Goal: Find contact information: Find contact information

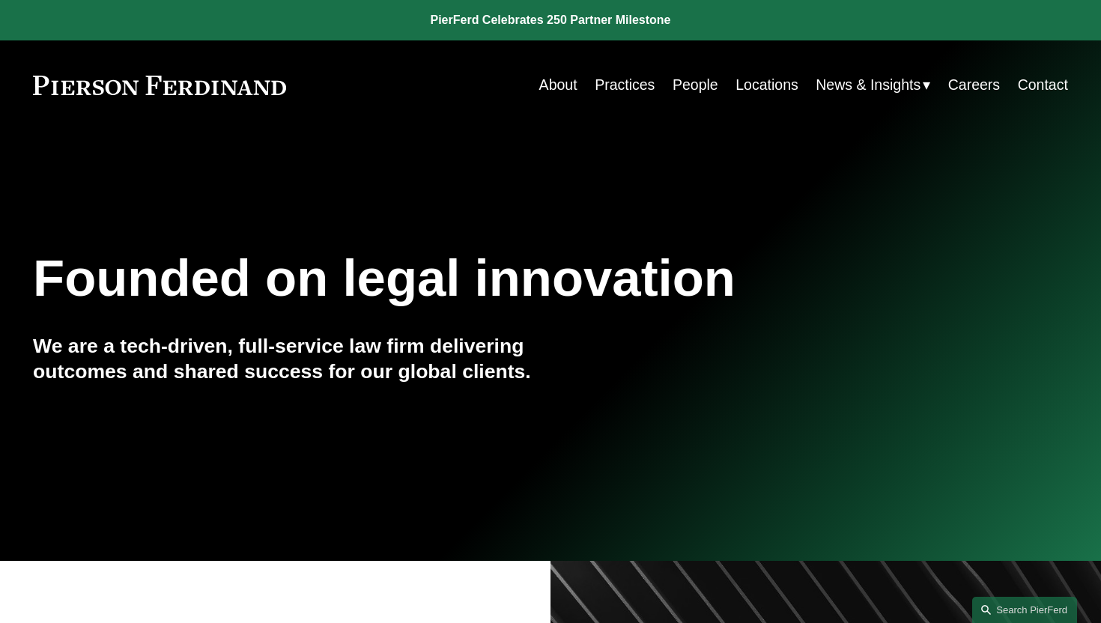
click at [780, 85] on link "Locations" at bounding box center [766, 84] width 63 height 29
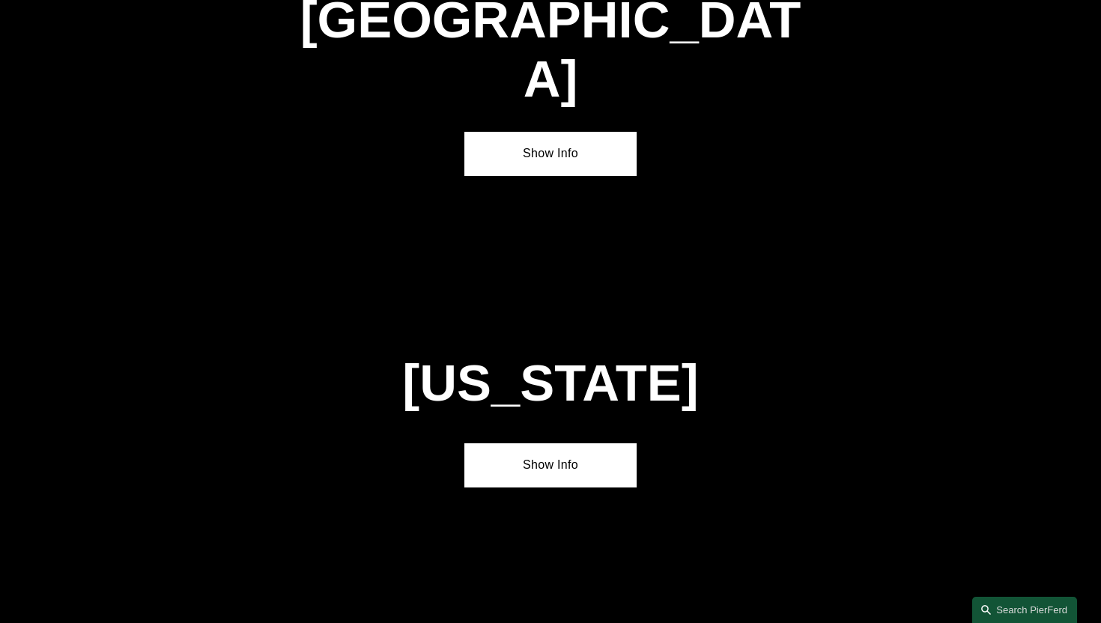
scroll to position [5628, 0]
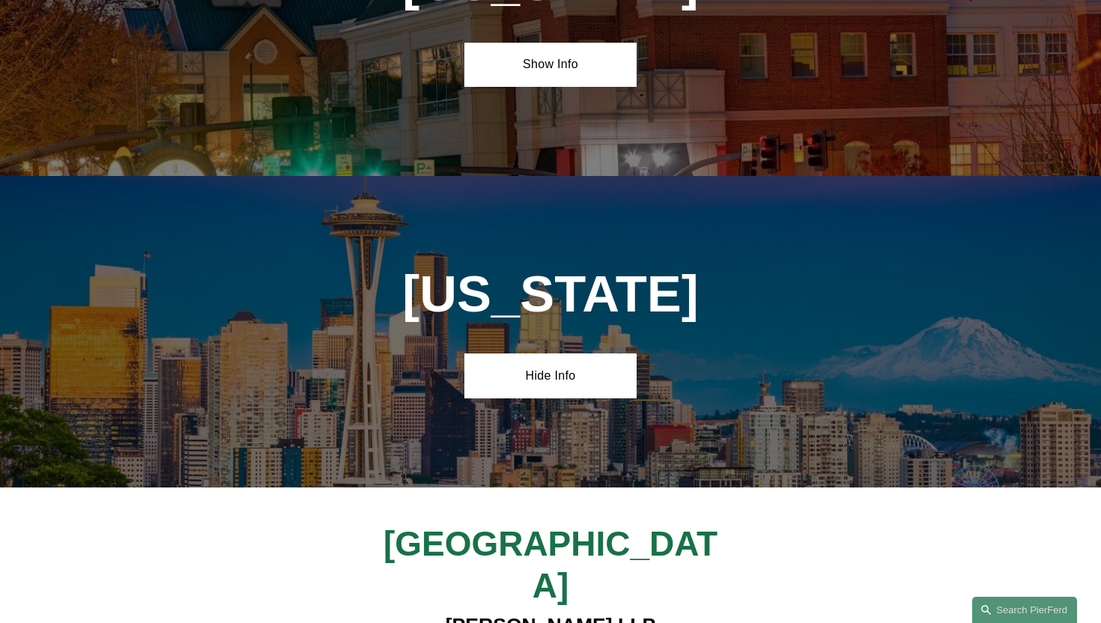
scroll to position [5994, 0]
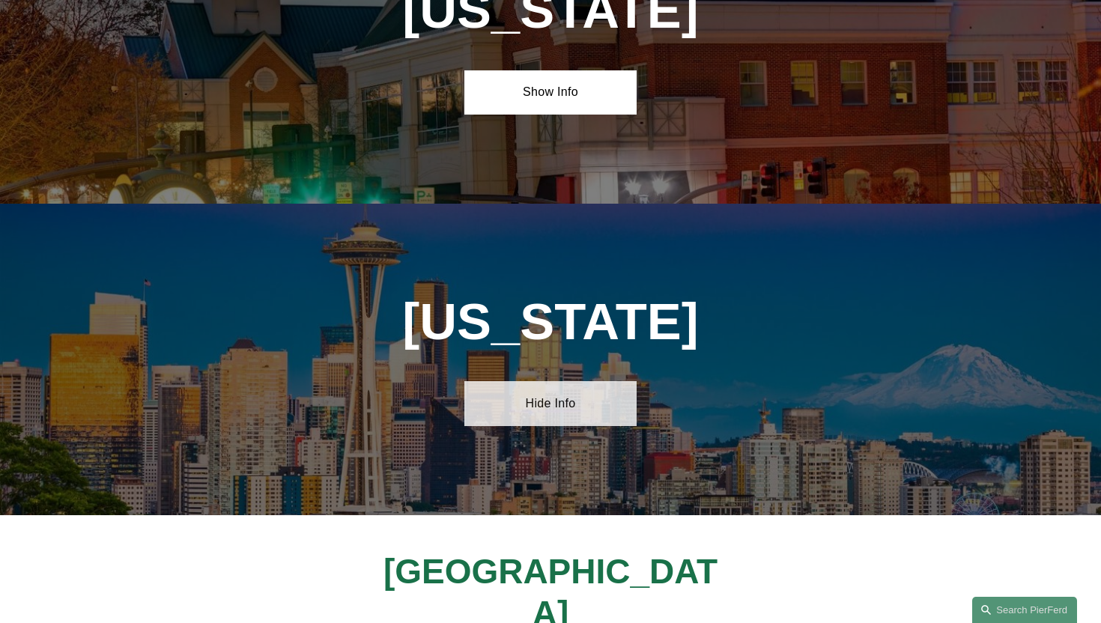
click at [549, 381] on link "Hide Info" at bounding box center [550, 403] width 172 height 44
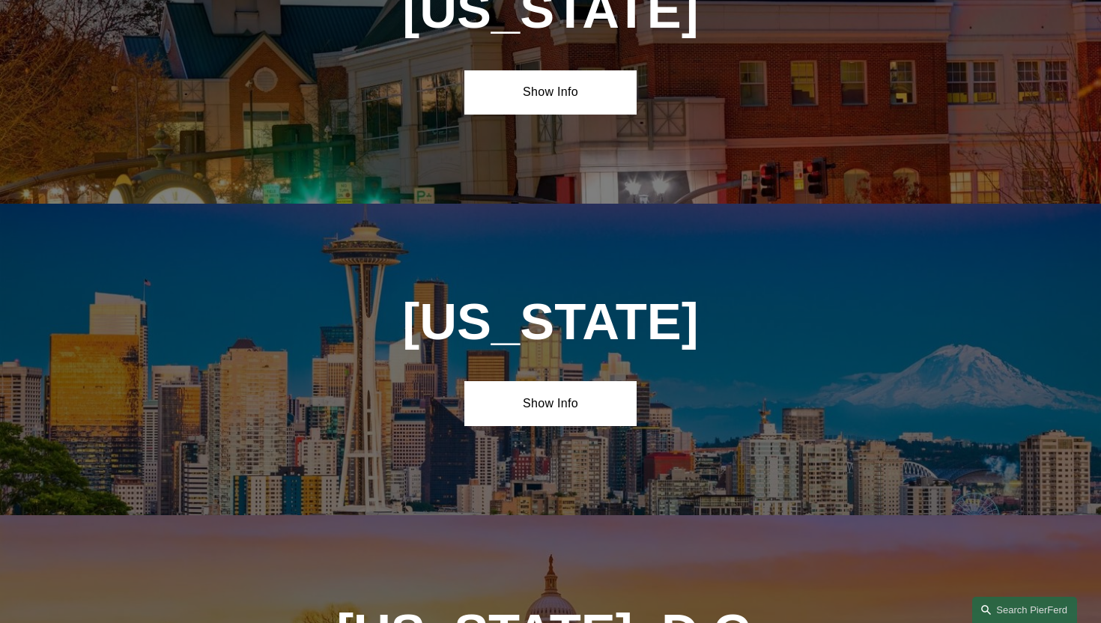
scroll to position [6164, 0]
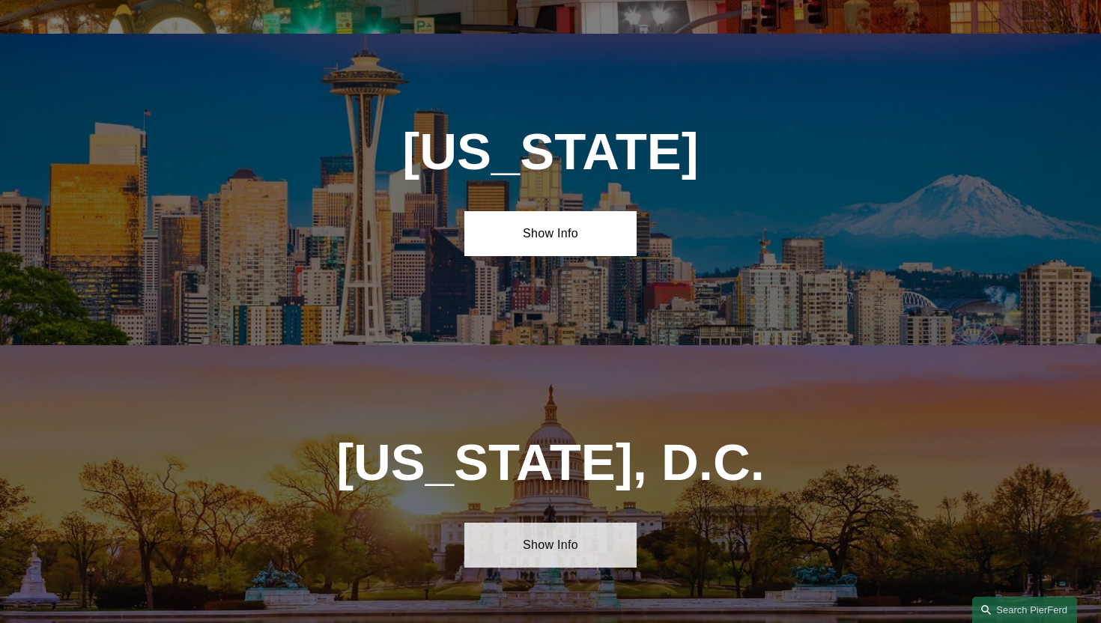
click at [521, 523] on link "Show Info" at bounding box center [550, 545] width 172 height 44
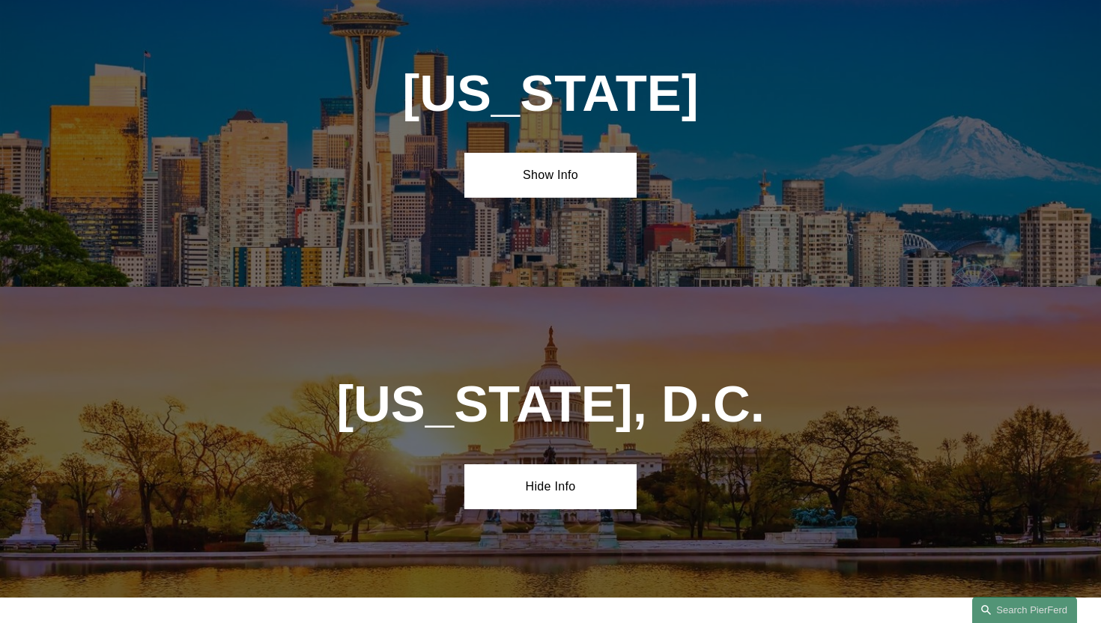
scroll to position [6265, 0]
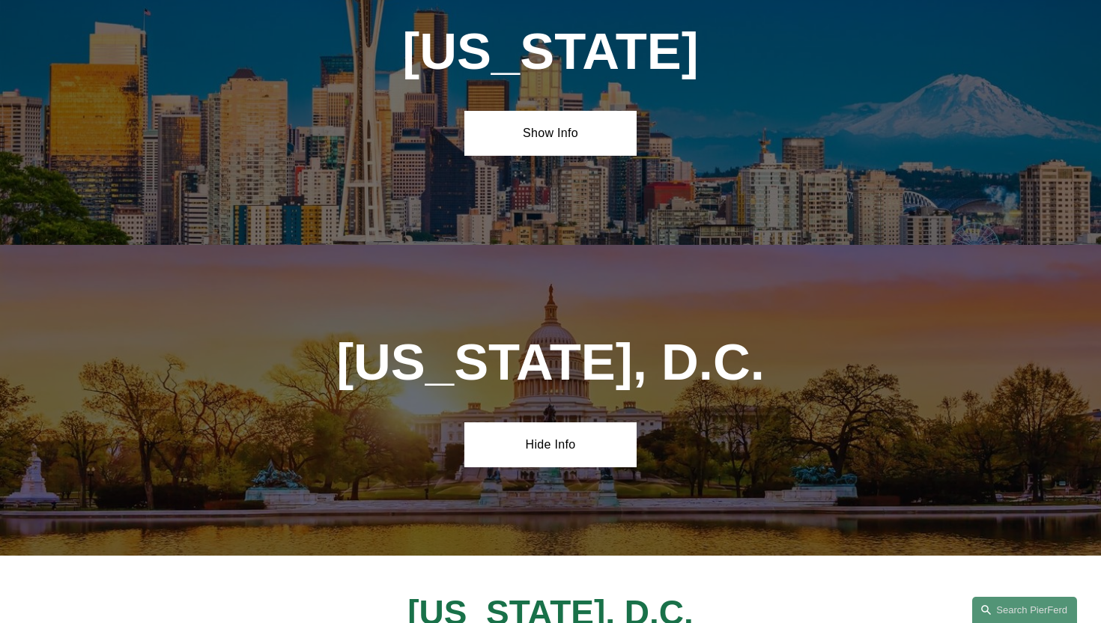
drag, startPoint x: 383, startPoint y: 422, endPoint x: 720, endPoint y: 427, distance: 337.8
copy h4 "601 Pennsylvania Ave NW, Suite 900"
